Goal: Task Accomplishment & Management: Use online tool/utility

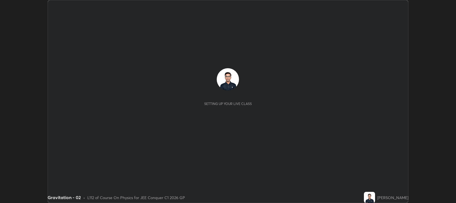
scroll to position [203, 456]
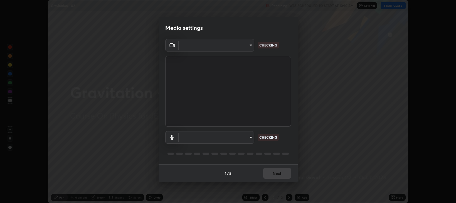
type input "97e3cd23c76f91fb91915eb68de44adfa811e639bdc8ba886a3eb3756a765973"
click at [199, 137] on body "Erase all Gravitation - 02 Recording WAS SCHEDULED TO START AT 10:10 AM Setting…" at bounding box center [228, 101] width 456 height 203
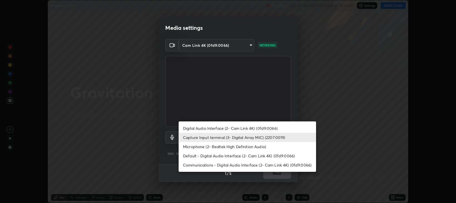
click at [196, 156] on li "Default - Digital Audio Interface (2- Cam Link 4K) (0fd9:0066)" at bounding box center [247, 155] width 137 height 9
type input "default"
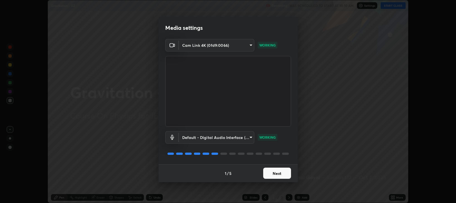
click at [273, 173] on button "Next" at bounding box center [277, 172] width 28 height 11
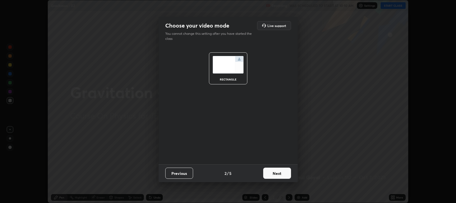
click at [276, 173] on button "Next" at bounding box center [277, 172] width 28 height 11
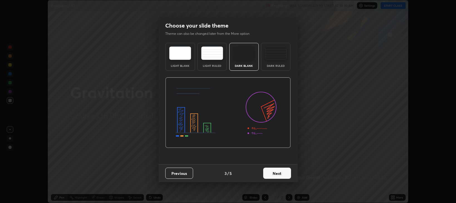
click at [284, 173] on button "Next" at bounding box center [277, 172] width 28 height 11
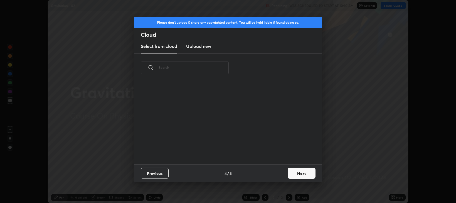
click at [296, 174] on button "Next" at bounding box center [302, 172] width 28 height 11
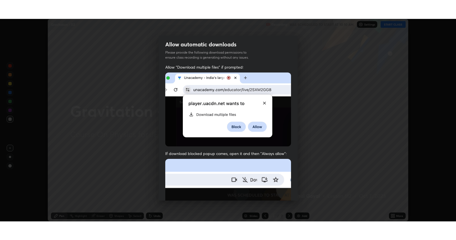
scroll to position [113, 0]
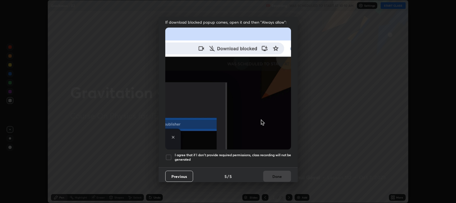
click at [257, 153] on h5 "I agree that if I don't provide required permissions, class recording will not …" at bounding box center [233, 157] width 116 height 9
click at [277, 170] on button "Done" at bounding box center [277, 175] width 28 height 11
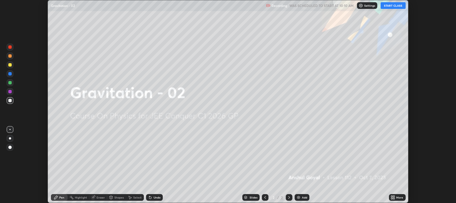
click at [394, 198] on icon at bounding box center [393, 197] width 1 height 1
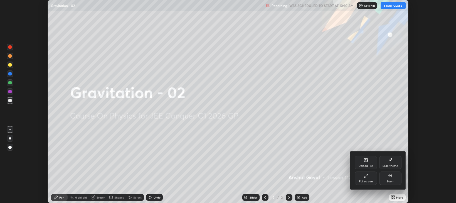
click at [369, 177] on div "Full screen" at bounding box center [366, 177] width 22 height 13
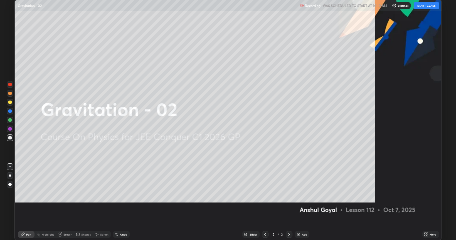
scroll to position [240, 456]
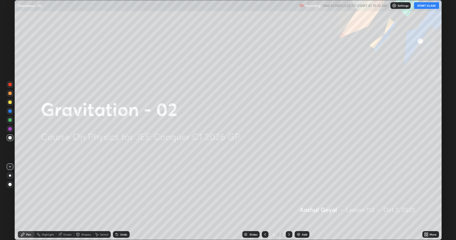
click at [427, 6] on button "START CLASS" at bounding box center [426, 5] width 25 height 7
click at [302, 202] on div "Add" at bounding box center [302, 234] width 15 height 7
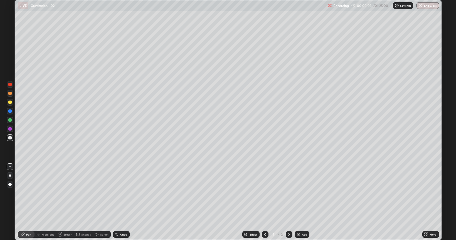
click at [63, 202] on div "Eraser" at bounding box center [65, 234] width 18 height 7
click at [11, 202] on div at bounding box center [10, 215] width 7 height 7
click at [23, 202] on icon at bounding box center [22, 234] width 3 height 3
click at [10, 176] on div at bounding box center [10, 176] width 2 height 2
click at [11, 102] on div at bounding box center [9, 102] width 3 height 3
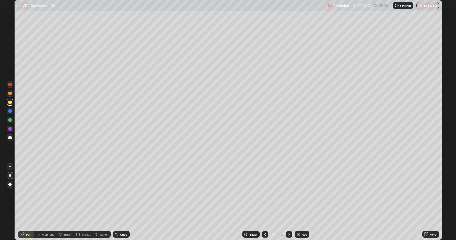
click at [82, 202] on div "Shapes" at bounding box center [85, 234] width 9 height 3
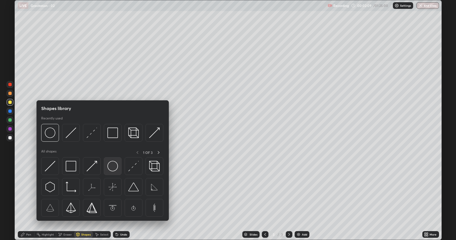
click at [110, 168] on img at bounding box center [112, 166] width 11 height 11
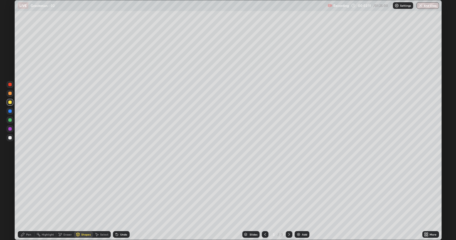
click at [83, 202] on div "Shapes" at bounding box center [85, 234] width 9 height 3
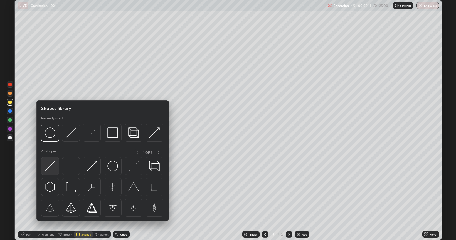
click at [52, 167] on img at bounding box center [50, 166] width 11 height 11
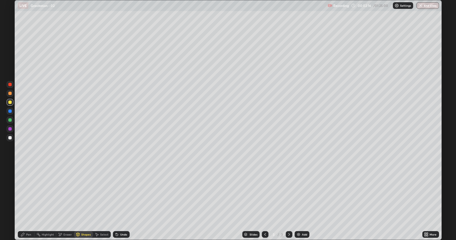
click at [28, 202] on div "Pen" at bounding box center [28, 234] width 5 height 3
click at [14, 138] on div at bounding box center [10, 137] width 9 height 9
click at [11, 119] on div at bounding box center [9, 119] width 3 height 3
click at [64, 202] on div "Eraser" at bounding box center [67, 234] width 8 height 3
click at [28, 202] on div "Pen" at bounding box center [28, 234] width 5 height 3
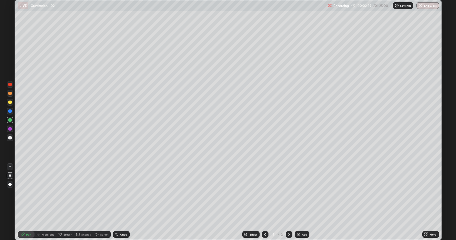
click at [10, 136] on div at bounding box center [10, 138] width 7 height 7
click at [82, 202] on div "Shapes" at bounding box center [85, 234] width 9 height 3
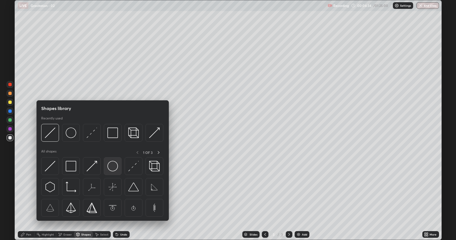
click at [113, 168] on img at bounding box center [112, 166] width 11 height 11
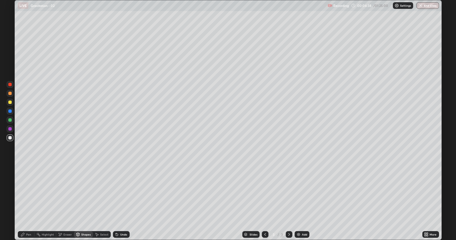
click at [86, 202] on div "Shapes" at bounding box center [85, 234] width 9 height 3
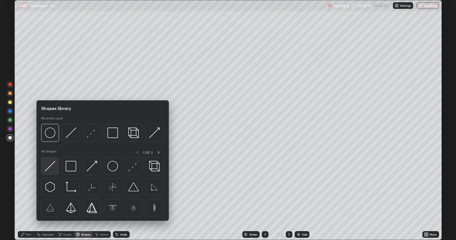
click at [54, 167] on img at bounding box center [50, 166] width 11 height 11
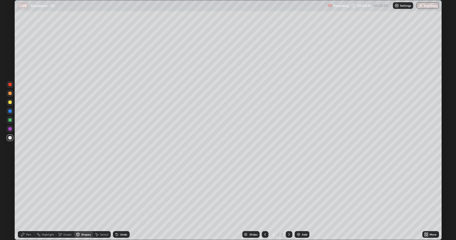
click at [28, 202] on div "Pen" at bounding box center [26, 234] width 17 height 7
click at [297, 202] on img at bounding box center [298, 235] width 4 height 4
click at [64, 202] on div "Eraser" at bounding box center [67, 234] width 8 height 3
click at [24, 202] on div "Pen" at bounding box center [26, 234] width 17 height 7
click at [64, 202] on div "Eraser" at bounding box center [65, 234] width 18 height 7
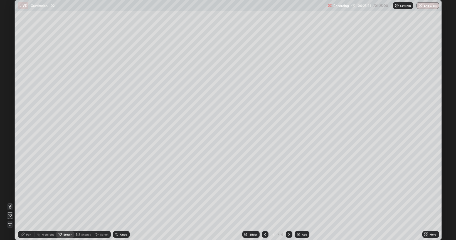
click at [32, 202] on div "Pen" at bounding box center [26, 234] width 17 height 7
click at [82, 202] on div "Shapes" at bounding box center [85, 234] width 9 height 3
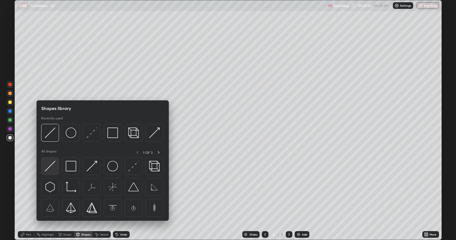
click at [51, 167] on img at bounding box center [50, 166] width 11 height 11
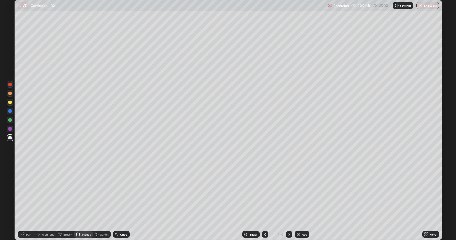
click at [67, 202] on div "Eraser" at bounding box center [67, 234] width 8 height 3
click at [83, 202] on div "Shapes" at bounding box center [83, 234] width 19 height 7
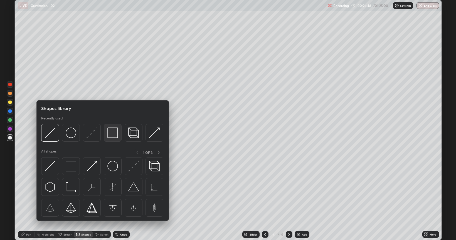
click at [112, 131] on img at bounding box center [112, 133] width 11 height 11
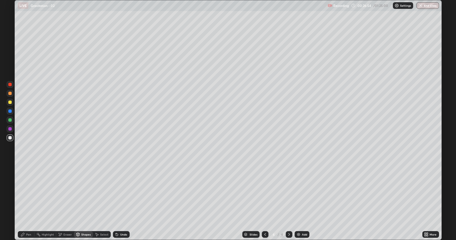
click at [66, 202] on div "Eraser" at bounding box center [65, 234] width 18 height 7
click at [82, 202] on div "Shapes" at bounding box center [83, 234] width 19 height 7
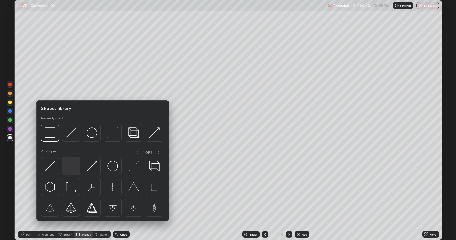
click at [68, 168] on img at bounding box center [71, 166] width 11 height 11
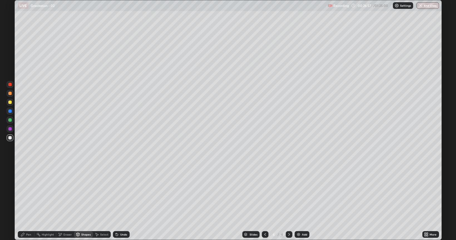
click at [82, 202] on div "Shapes" at bounding box center [85, 234] width 9 height 3
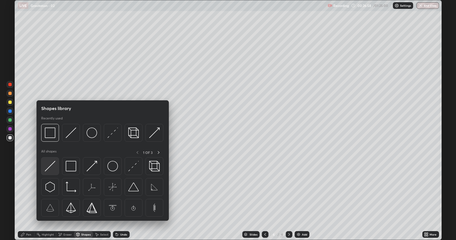
click at [56, 164] on div at bounding box center [50, 166] width 18 height 18
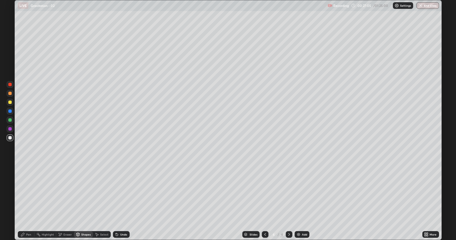
click at [30, 202] on div "Pen" at bounding box center [28, 234] width 5 height 3
click at [28, 202] on div "Pen" at bounding box center [28, 234] width 5 height 3
click at [10, 103] on div at bounding box center [9, 102] width 3 height 3
click at [300, 202] on div "Add" at bounding box center [302, 234] width 15 height 7
click at [82, 202] on div "Shapes" at bounding box center [85, 234] width 9 height 3
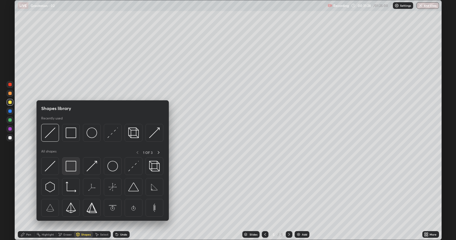
click at [71, 167] on img at bounding box center [71, 166] width 11 height 11
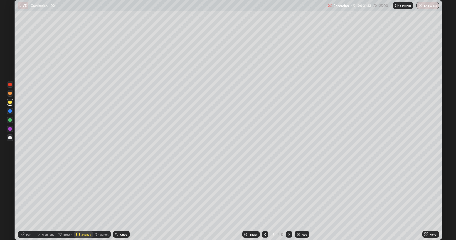
click at [26, 202] on div "Pen" at bounding box center [26, 234] width 17 height 7
click at [12, 136] on div at bounding box center [10, 138] width 7 height 7
click at [64, 202] on div "Eraser" at bounding box center [65, 234] width 18 height 7
click at [26, 202] on div "Pen" at bounding box center [26, 234] width 17 height 7
click at [11, 85] on div at bounding box center [9, 84] width 3 height 3
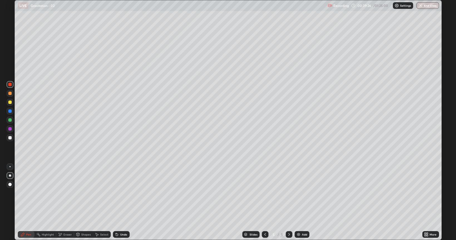
click at [11, 94] on div at bounding box center [9, 93] width 3 height 3
click at [118, 202] on div "Undo" at bounding box center [121, 234] width 17 height 7
click at [115, 202] on div "Undo" at bounding box center [121, 234] width 17 height 7
click at [85, 202] on div "Shapes" at bounding box center [85, 234] width 9 height 3
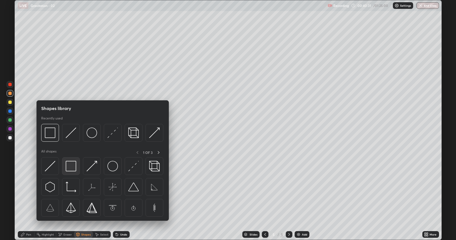
click at [68, 168] on img at bounding box center [71, 166] width 11 height 11
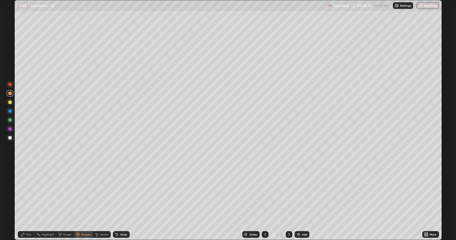
click at [83, 202] on div "Shapes" at bounding box center [83, 234] width 19 height 7
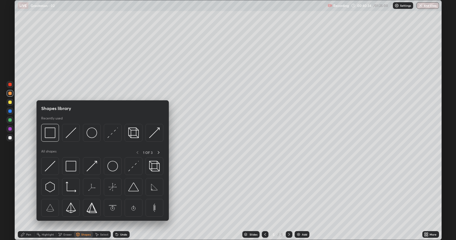
click at [68, 202] on div "Eraser" at bounding box center [67, 234] width 8 height 3
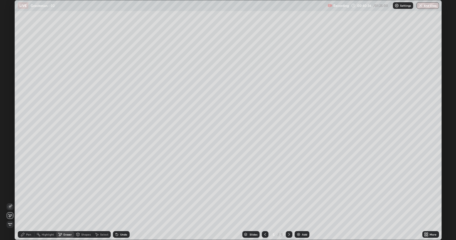
click at [84, 202] on div "Shapes" at bounding box center [85, 234] width 9 height 3
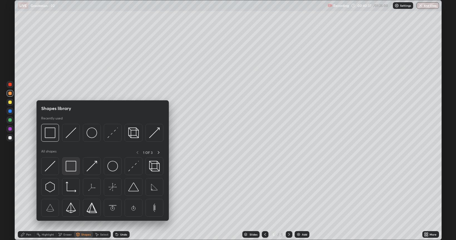
click at [73, 167] on img at bounding box center [71, 166] width 11 height 11
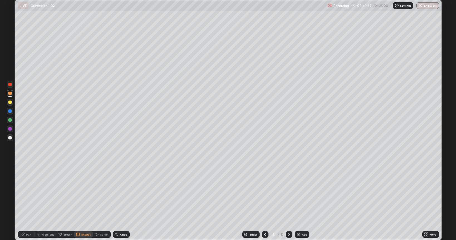
click at [25, 202] on div "Pen" at bounding box center [26, 234] width 17 height 7
click at [10, 138] on div at bounding box center [9, 137] width 3 height 3
click at [122, 202] on div "Undo" at bounding box center [123, 234] width 7 height 3
click at [123, 202] on div "Undo" at bounding box center [123, 234] width 7 height 3
click at [9, 102] on div at bounding box center [9, 102] width 3 height 3
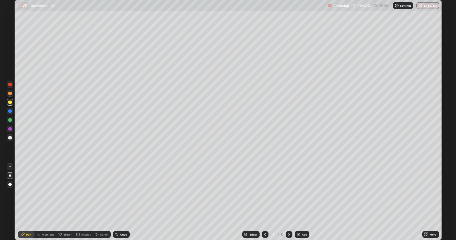
click at [65, 202] on div "Eraser" at bounding box center [65, 234] width 18 height 7
click at [83, 202] on div "Shapes" at bounding box center [85, 234] width 9 height 3
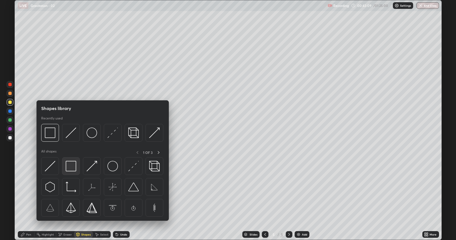
click at [73, 166] on img at bounding box center [71, 166] width 11 height 11
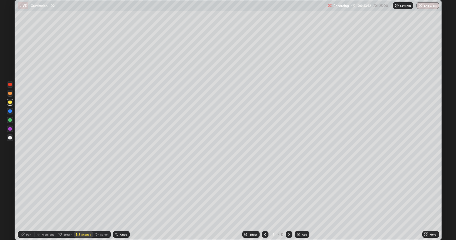
click at [29, 202] on div "Pen" at bounding box center [28, 234] width 5 height 3
click at [9, 139] on div at bounding box center [9, 137] width 3 height 3
click at [65, 202] on div "Eraser" at bounding box center [67, 234] width 8 height 3
click at [30, 202] on div "Pen" at bounding box center [26, 234] width 17 height 7
click at [65, 202] on div "Eraser" at bounding box center [67, 234] width 8 height 3
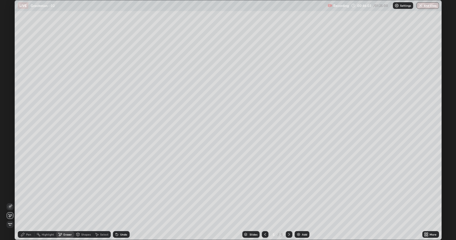
click at [121, 202] on div "Undo" at bounding box center [123, 234] width 7 height 3
click at [32, 202] on div "Pen" at bounding box center [26, 234] width 17 height 7
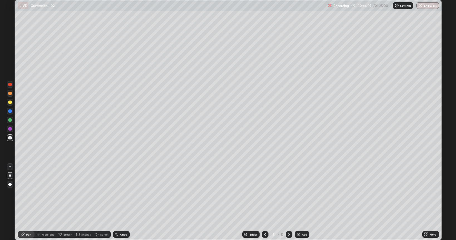
click at [11, 121] on div at bounding box center [9, 119] width 3 height 3
click at [116, 202] on icon at bounding box center [117, 235] width 2 height 2
click at [119, 202] on div "Undo" at bounding box center [121, 234] width 17 height 7
click at [122, 202] on div "Undo" at bounding box center [121, 234] width 17 height 7
click at [122, 202] on div "Undo" at bounding box center [123, 234] width 7 height 3
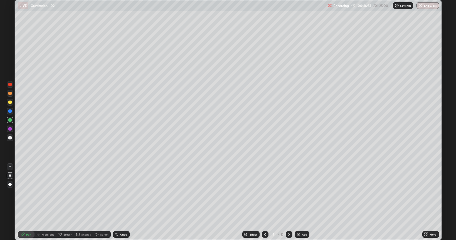
click at [67, 202] on div "Eraser" at bounding box center [67, 234] width 8 height 3
click at [301, 202] on div "Add" at bounding box center [302, 234] width 15 height 7
click at [83, 202] on div "Shapes" at bounding box center [85, 234] width 9 height 3
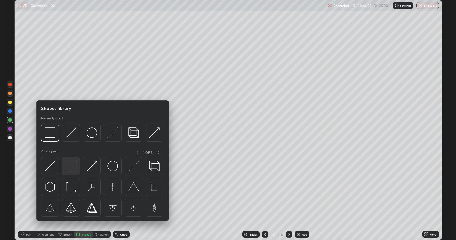
click at [73, 166] on img at bounding box center [71, 166] width 11 height 11
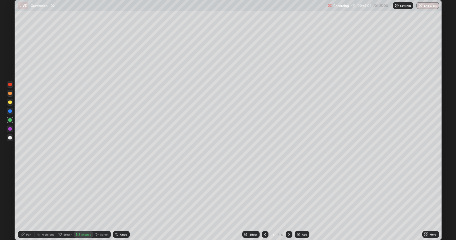
click at [25, 202] on div "Pen" at bounding box center [26, 234] width 17 height 7
click at [7, 138] on div at bounding box center [10, 138] width 7 height 7
click at [81, 202] on div "Shapes" at bounding box center [83, 234] width 19 height 7
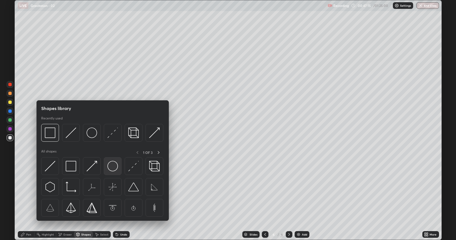
click at [109, 166] on img at bounding box center [112, 166] width 11 height 11
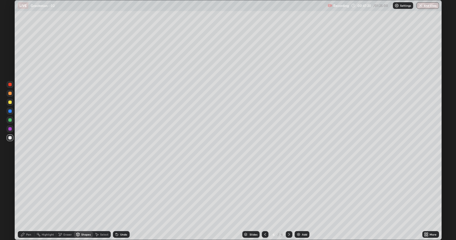
click at [27, 202] on div "Pen" at bounding box center [28, 234] width 5 height 3
click at [11, 135] on div at bounding box center [10, 138] width 7 height 7
click at [10, 96] on div at bounding box center [10, 93] width 7 height 7
click at [82, 202] on div "Shapes" at bounding box center [83, 234] width 19 height 7
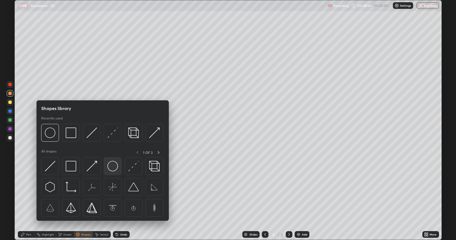
click at [115, 167] on img at bounding box center [112, 166] width 11 height 11
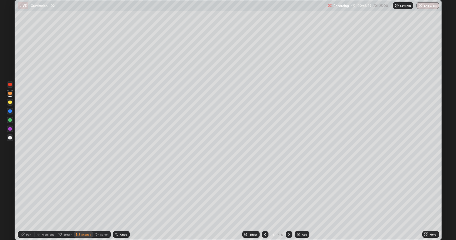
click at [119, 202] on div "Undo" at bounding box center [121, 234] width 17 height 7
click at [30, 202] on div "Pen" at bounding box center [28, 234] width 5 height 3
click at [10, 139] on div at bounding box center [9, 137] width 3 height 3
click at [12, 93] on div at bounding box center [10, 93] width 7 height 7
click at [11, 129] on div at bounding box center [9, 128] width 3 height 3
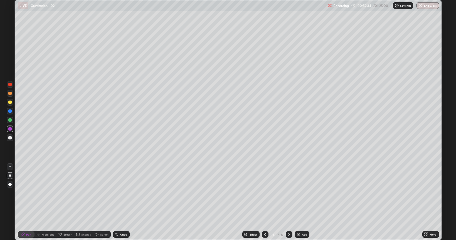
click at [61, 202] on icon at bounding box center [60, 235] width 4 height 5
click at [26, 202] on div "Pen" at bounding box center [26, 234] width 17 height 7
click at [9, 138] on div at bounding box center [9, 137] width 3 height 3
click at [265, 202] on icon at bounding box center [265, 234] width 2 height 3
click at [84, 202] on div "Shapes" at bounding box center [83, 234] width 19 height 7
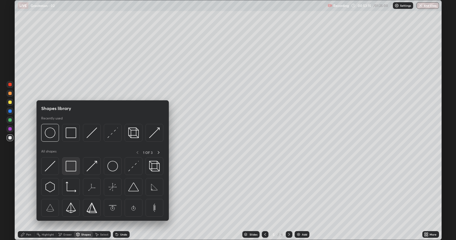
click at [73, 167] on img at bounding box center [71, 166] width 11 height 11
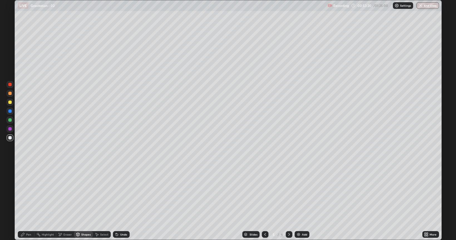
click at [27, 202] on div "Pen" at bounding box center [26, 234] width 17 height 7
click at [12, 129] on div at bounding box center [10, 129] width 7 height 7
click at [12, 95] on div at bounding box center [10, 93] width 7 height 7
click at [300, 202] on img at bounding box center [298, 235] width 4 height 4
click at [83, 202] on div "Shapes" at bounding box center [83, 234] width 19 height 7
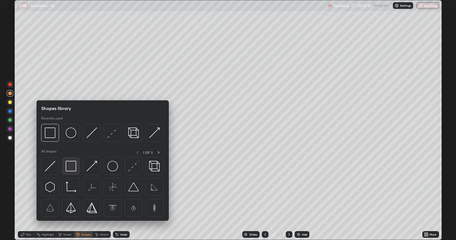
click at [69, 164] on img at bounding box center [71, 166] width 11 height 11
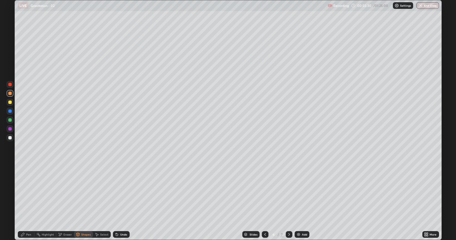
click at [30, 202] on div "Pen" at bounding box center [28, 234] width 5 height 3
click at [11, 138] on div at bounding box center [9, 137] width 3 height 3
click at [120, 202] on div "Undo" at bounding box center [123, 234] width 7 height 3
click at [11, 86] on div at bounding box center [10, 84] width 7 height 7
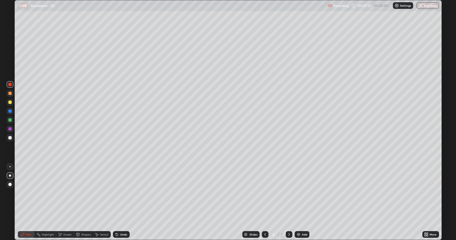
click at [77, 202] on icon at bounding box center [77, 234] width 3 height 1
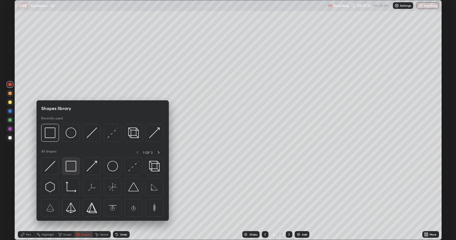
click at [71, 167] on img at bounding box center [71, 166] width 11 height 11
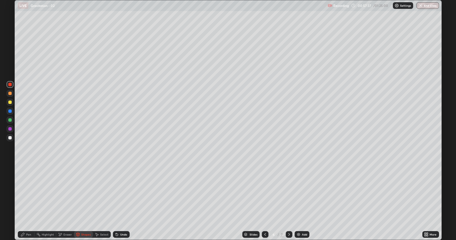
click at [26, 202] on div "Pen" at bounding box center [26, 234] width 17 height 7
click at [9, 139] on div at bounding box center [9, 137] width 3 height 3
click at [83, 202] on div "Shapes" at bounding box center [83, 234] width 19 height 7
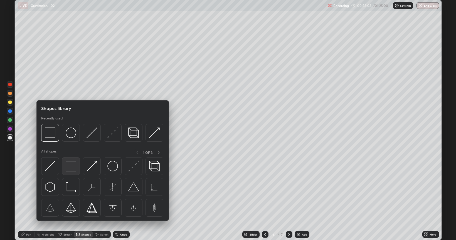
click at [74, 167] on img at bounding box center [71, 166] width 11 height 11
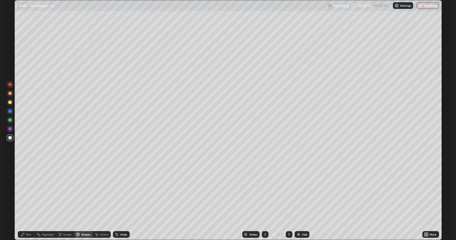
click at [27, 202] on div "Pen" at bounding box center [28, 234] width 5 height 3
click at [10, 131] on div at bounding box center [10, 129] width 7 height 7
click at [264, 202] on icon at bounding box center [265, 235] width 4 height 4
click at [286, 202] on div at bounding box center [289, 234] width 7 height 7
click at [264, 202] on icon at bounding box center [265, 235] width 4 height 4
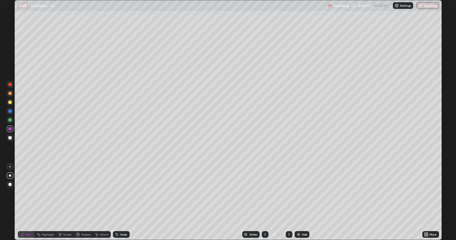
click at [61, 202] on div "Eraser" at bounding box center [65, 234] width 18 height 7
click at [28, 202] on div "Pen" at bounding box center [28, 234] width 5 height 3
click at [289, 202] on icon at bounding box center [289, 235] width 4 height 4
click at [288, 202] on icon at bounding box center [289, 234] width 2 height 3
click at [82, 202] on div "Shapes" at bounding box center [83, 234] width 19 height 7
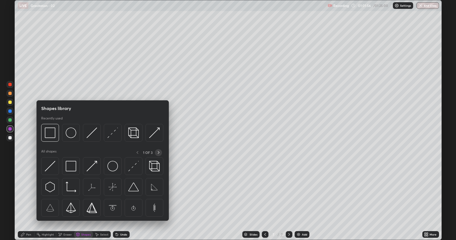
click at [159, 153] on icon at bounding box center [159, 152] width 2 height 3
click at [112, 187] on img at bounding box center [112, 187] width 11 height 11
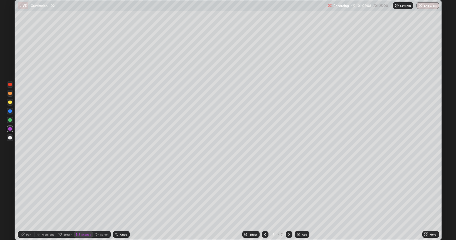
click at [28, 202] on div "Pen" at bounding box center [28, 234] width 5 height 3
click at [11, 138] on div at bounding box center [9, 137] width 3 height 3
click at [266, 202] on icon at bounding box center [265, 235] width 4 height 4
click at [264, 202] on icon at bounding box center [265, 235] width 4 height 4
click at [302, 202] on div "Add" at bounding box center [302, 234] width 15 height 7
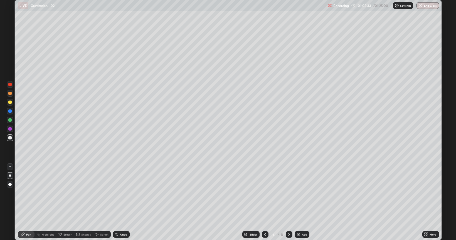
click at [84, 202] on div "Shapes" at bounding box center [83, 234] width 19 height 7
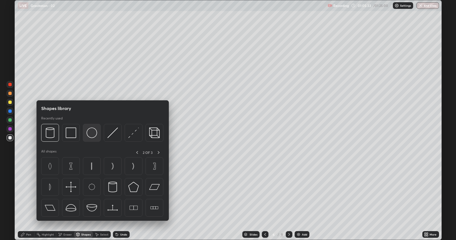
click at [92, 131] on img at bounding box center [91, 133] width 11 height 11
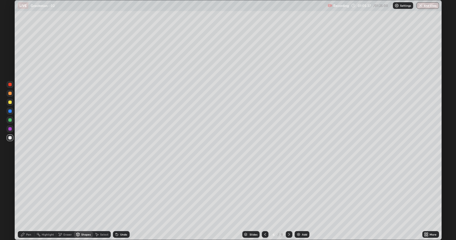
click at [30, 202] on div "Pen" at bounding box center [28, 234] width 5 height 3
click at [265, 202] on icon at bounding box center [265, 234] width 2 height 3
click at [264, 202] on icon at bounding box center [265, 235] width 4 height 4
click at [291, 202] on div at bounding box center [289, 234] width 7 height 7
click at [286, 202] on div at bounding box center [289, 234] width 7 height 7
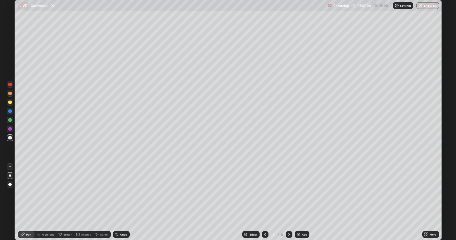
click at [287, 202] on div at bounding box center [289, 234] width 7 height 11
click at [288, 202] on icon at bounding box center [289, 235] width 4 height 4
click at [305, 202] on div "Add" at bounding box center [302, 234] width 15 height 7
click at [78, 202] on icon at bounding box center [77, 234] width 3 height 3
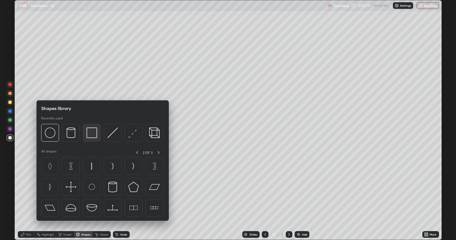
click at [91, 134] on img at bounding box center [91, 133] width 11 height 11
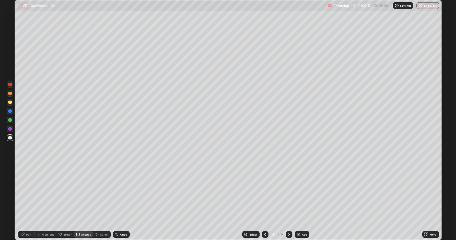
click at [20, 202] on div "Pen" at bounding box center [26, 234] width 17 height 7
click at [11, 95] on div at bounding box center [9, 93] width 3 height 3
click at [119, 202] on div "Undo" at bounding box center [121, 234] width 17 height 7
click at [121, 202] on div "Undo" at bounding box center [121, 234] width 17 height 7
click at [122, 202] on div "Undo" at bounding box center [123, 234] width 7 height 3
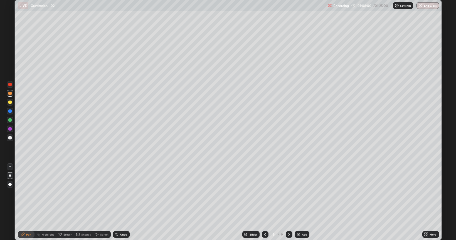
click at [84, 202] on div "Shapes" at bounding box center [83, 234] width 19 height 7
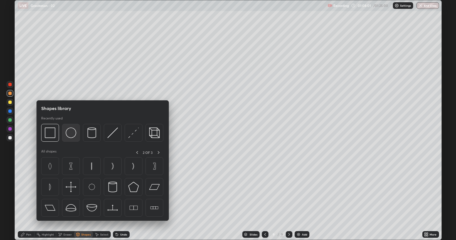
click at [71, 132] on img at bounding box center [71, 133] width 11 height 11
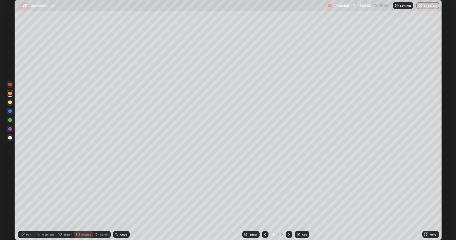
click at [25, 202] on div "Pen" at bounding box center [26, 234] width 17 height 7
click at [7, 104] on div at bounding box center [10, 102] width 7 height 7
click at [264, 202] on icon at bounding box center [265, 235] width 4 height 4
click at [264, 202] on div at bounding box center [265, 234] width 7 height 11
click at [264, 202] on icon at bounding box center [265, 235] width 4 height 4
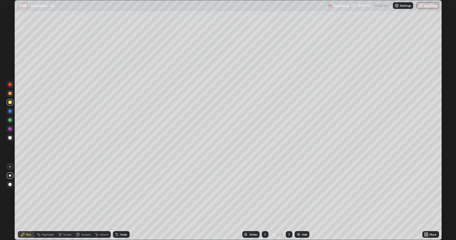
click at [262, 202] on div at bounding box center [265, 234] width 7 height 7
click at [288, 202] on icon at bounding box center [289, 235] width 4 height 4
click at [288, 202] on div at bounding box center [289, 234] width 7 height 11
click at [288, 202] on icon at bounding box center [289, 235] width 4 height 4
click at [264, 202] on icon at bounding box center [265, 235] width 4 height 4
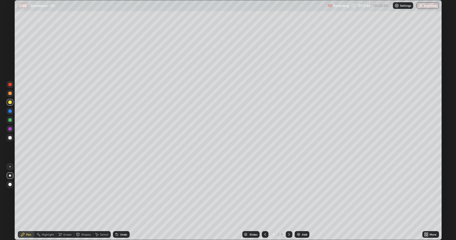
click at [266, 202] on icon at bounding box center [265, 235] width 4 height 4
click at [267, 202] on div at bounding box center [265, 234] width 7 height 7
click at [288, 202] on icon at bounding box center [289, 235] width 4 height 4
click at [287, 202] on div at bounding box center [289, 234] width 7 height 7
click at [264, 202] on icon at bounding box center [265, 234] width 2 height 3
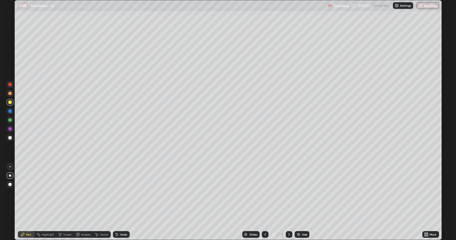
click at [265, 202] on div at bounding box center [265, 234] width 7 height 7
click at [288, 202] on icon at bounding box center [289, 235] width 4 height 4
click at [266, 202] on icon at bounding box center [265, 235] width 4 height 4
click at [264, 202] on icon at bounding box center [265, 235] width 4 height 4
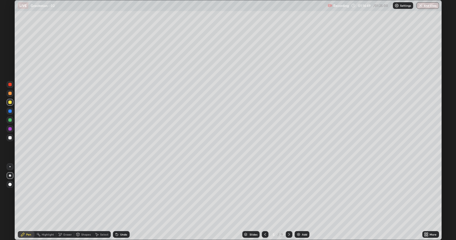
click at [65, 202] on div "Eraser" at bounding box center [67, 234] width 8 height 3
click at [23, 202] on icon at bounding box center [23, 235] width 4 height 4
click at [288, 202] on icon at bounding box center [289, 235] width 4 height 4
click at [286, 202] on div at bounding box center [289, 234] width 7 height 7
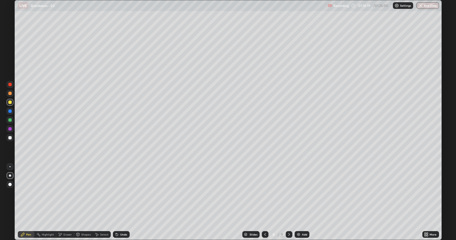
click at [264, 202] on icon at bounding box center [265, 235] width 4 height 4
click at [289, 202] on div at bounding box center [289, 234] width 7 height 7
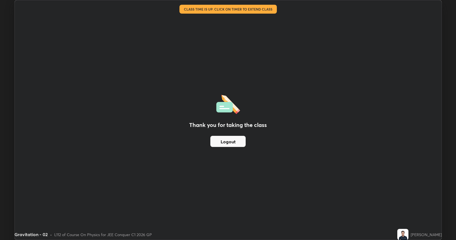
click at [231, 140] on button "Logout" at bounding box center [227, 141] width 35 height 11
